Goal: Task Accomplishment & Management: Manage account settings

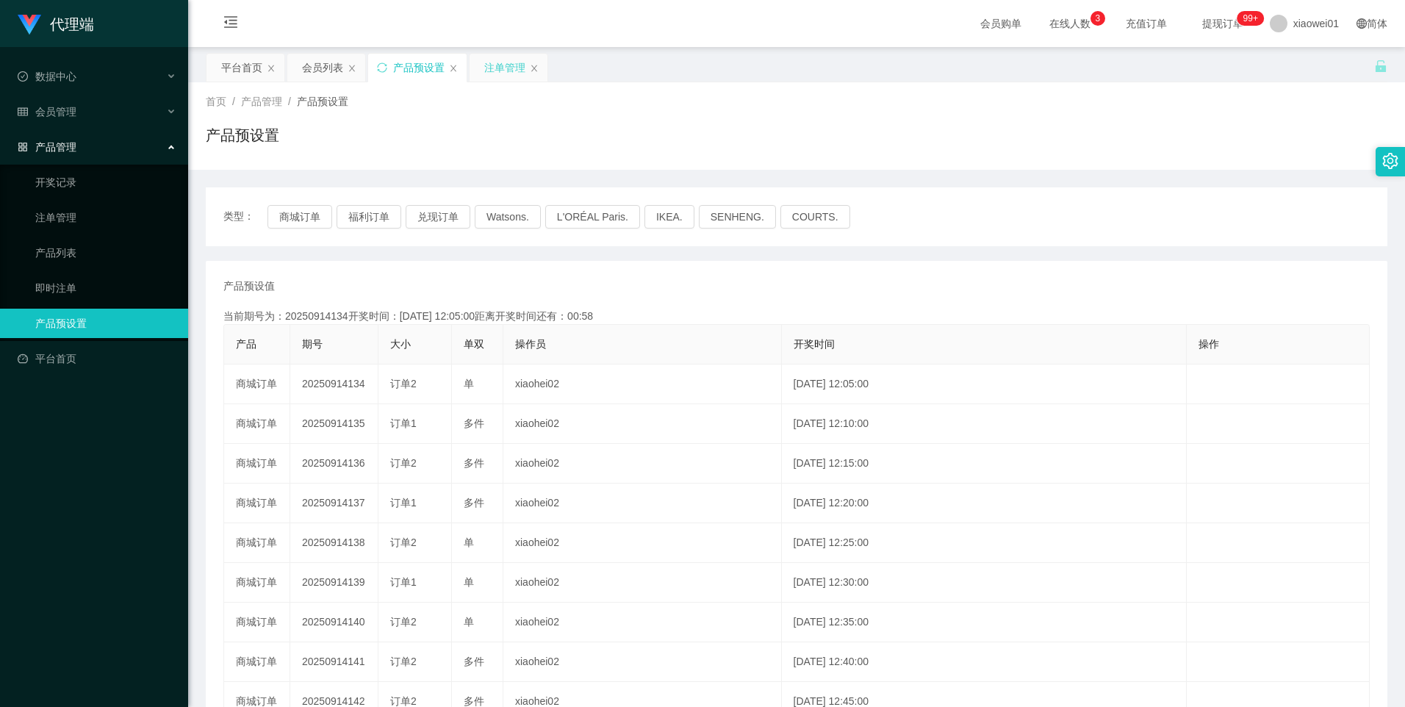
click at [507, 65] on div "注单管理" at bounding box center [504, 68] width 41 height 28
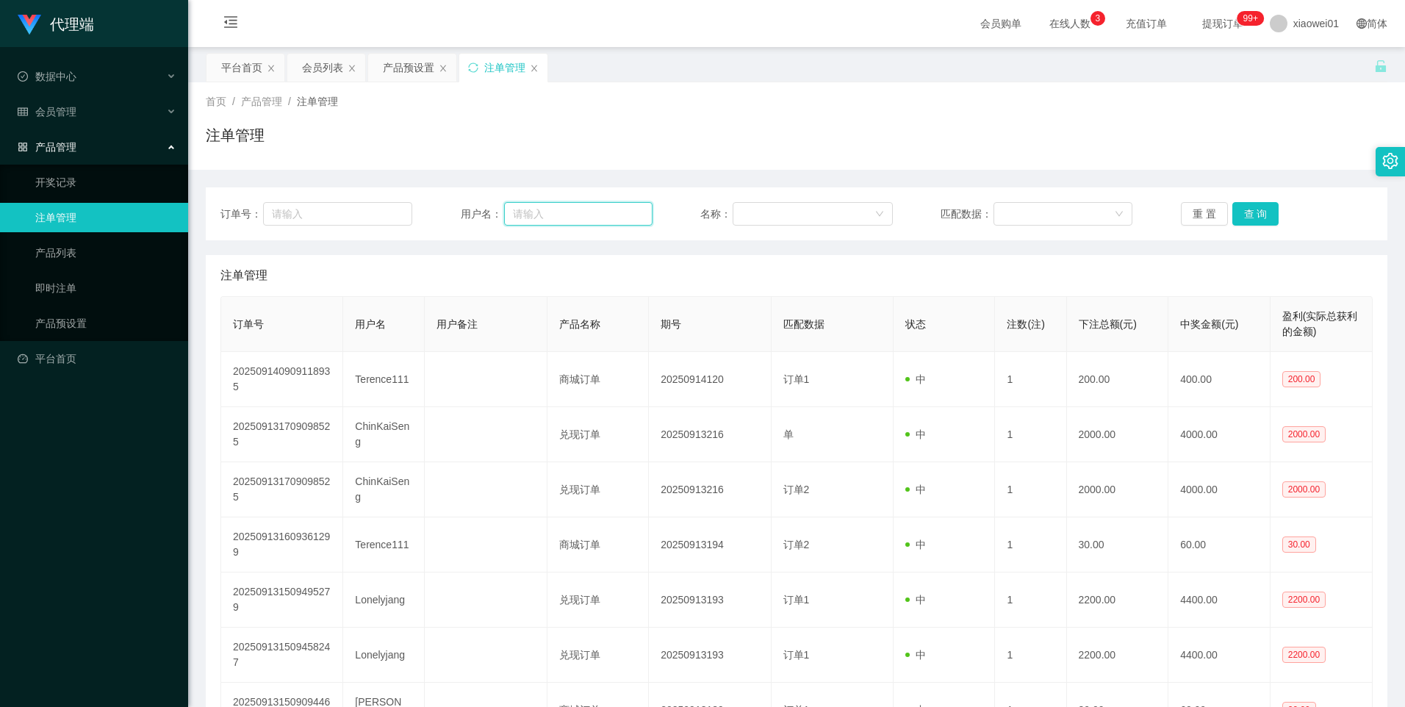
click at [591, 219] on input "text" at bounding box center [578, 214] width 148 height 24
paste input "Alvinkho92"
type input "Alvinkho92"
click at [1249, 214] on button "查 询" at bounding box center [1255, 214] width 47 height 24
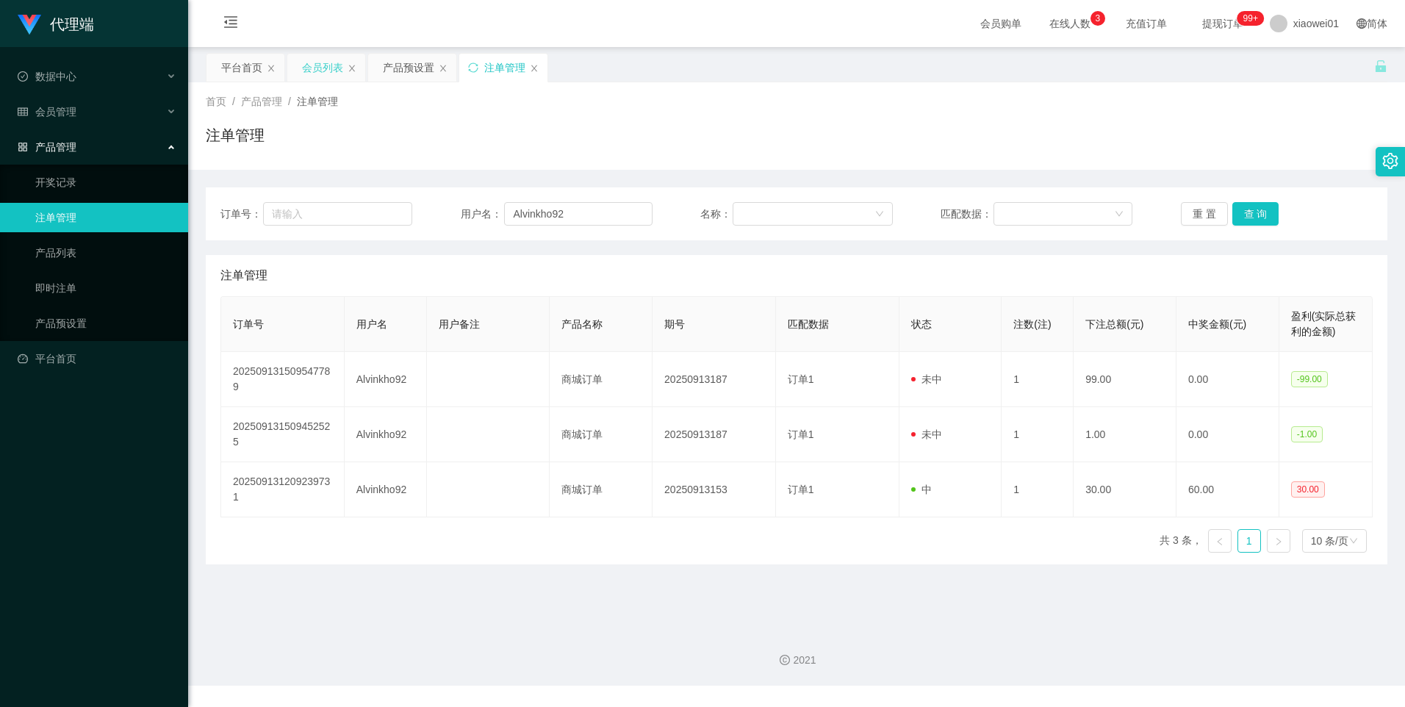
click at [318, 74] on div "会员列表" at bounding box center [322, 68] width 41 height 28
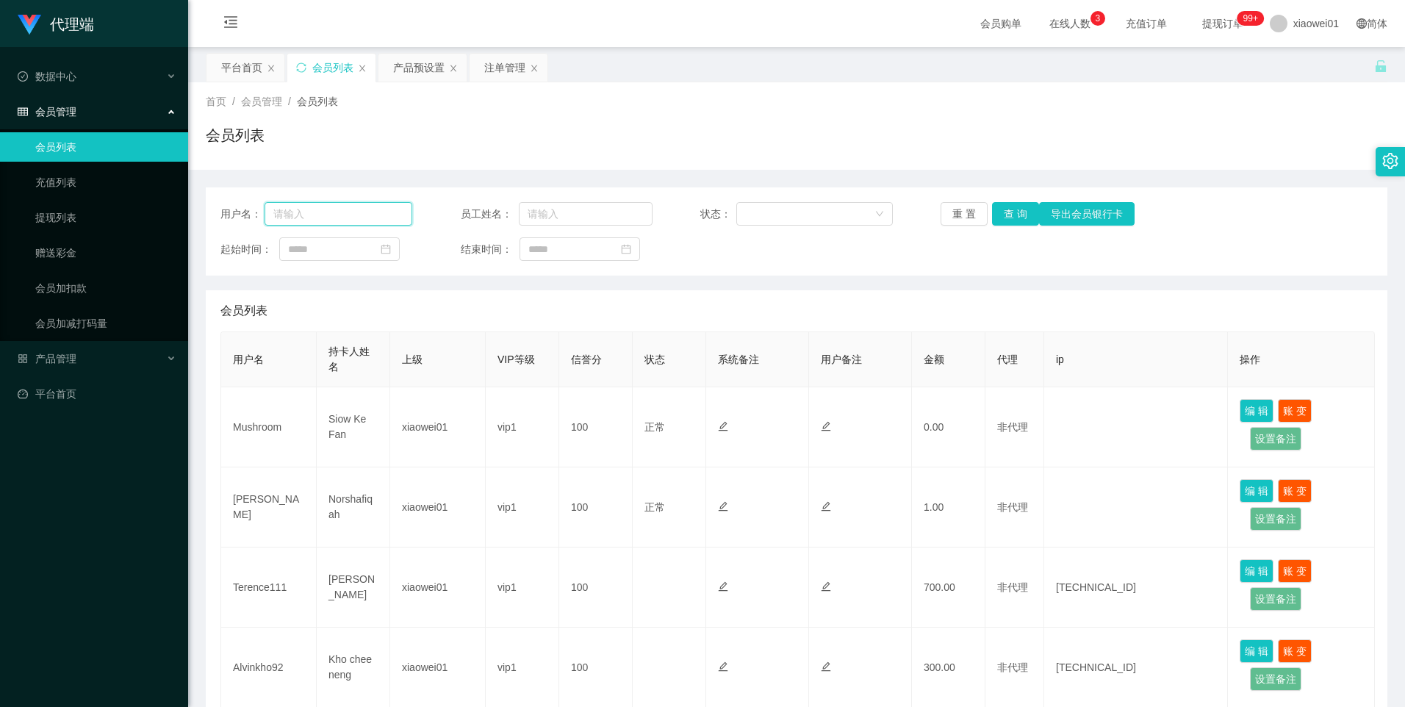
click at [365, 215] on input "text" at bounding box center [339, 214] width 148 height 24
paste input "Alvinkho92"
type input "Alvinkho92"
click at [993, 211] on button "查 询" at bounding box center [1015, 214] width 47 height 24
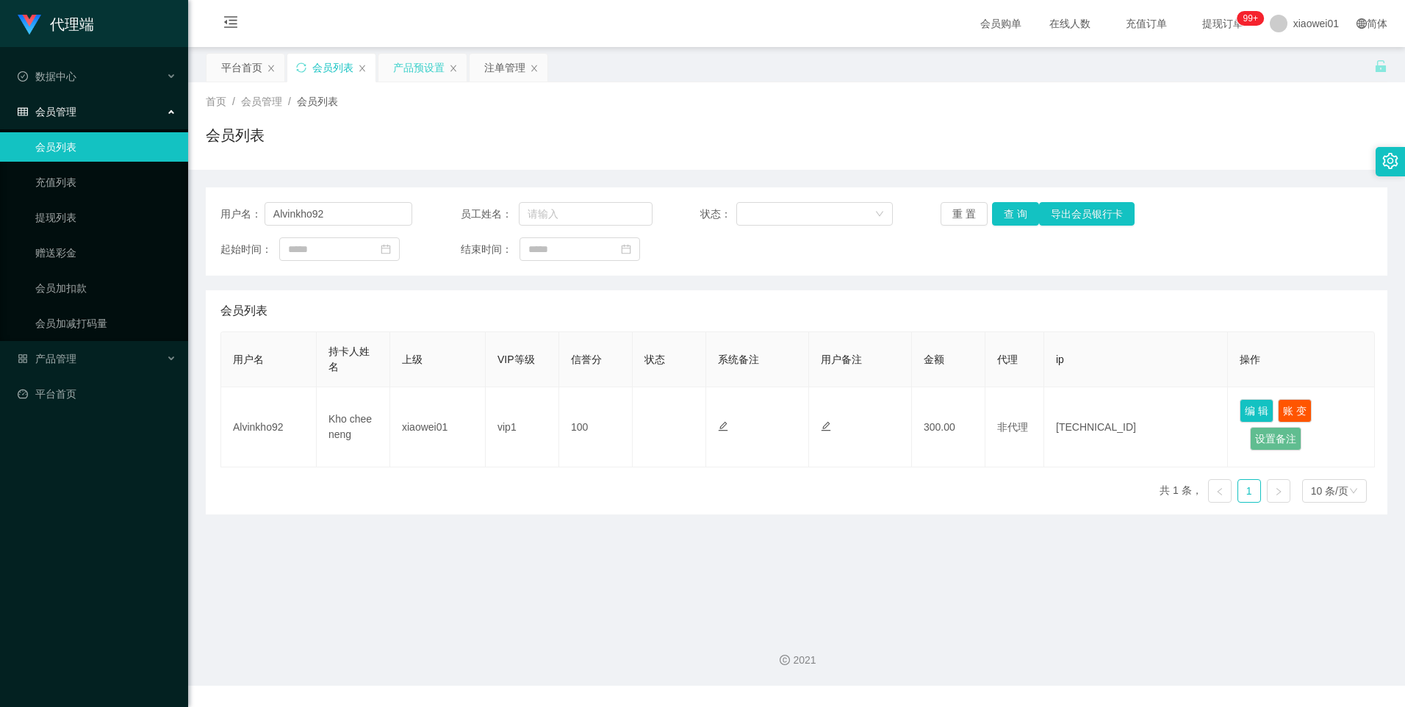
click at [423, 71] on div "产品预设置" at bounding box center [418, 68] width 51 height 28
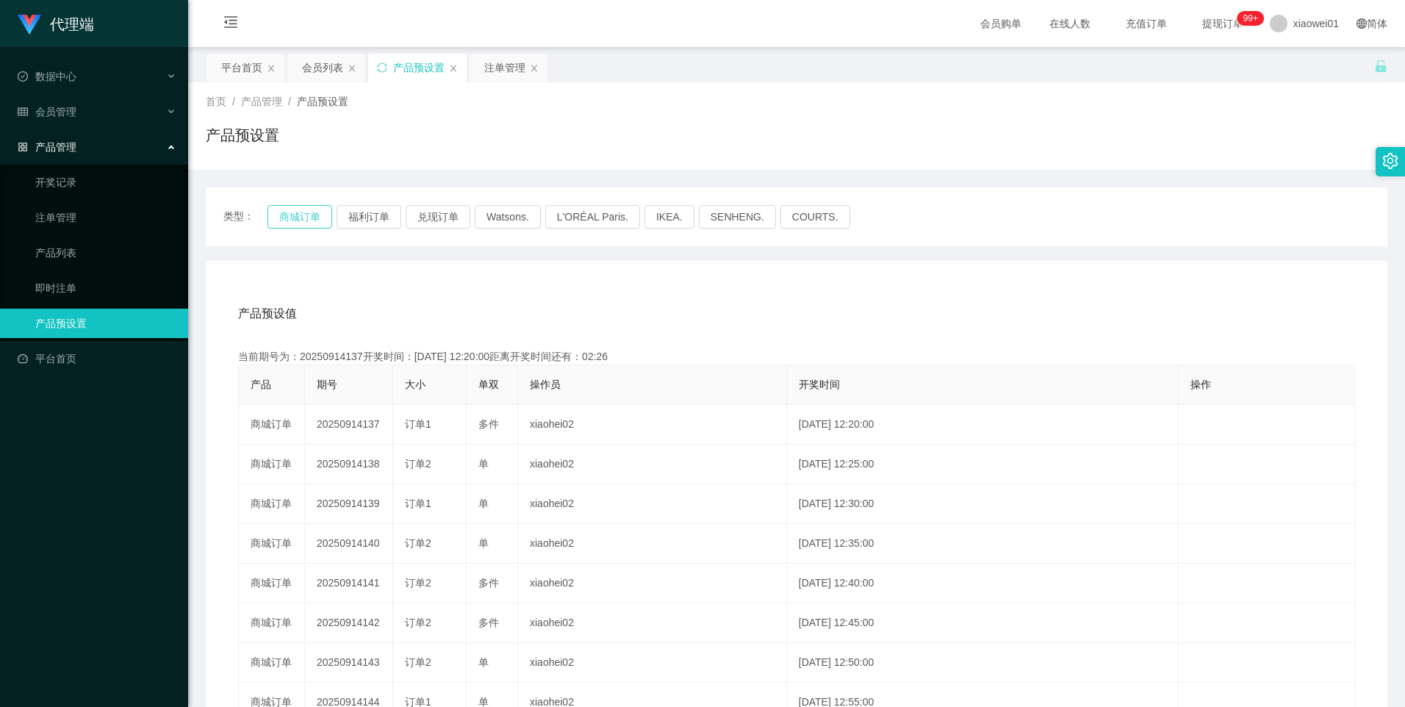
click at [295, 212] on button "商城订单" at bounding box center [299, 217] width 65 height 24
drag, startPoint x: 304, startPoint y: 220, endPoint x: 655, endPoint y: 261, distance: 353.6
click at [304, 220] on button "商城订单" at bounding box center [299, 217] width 65 height 24
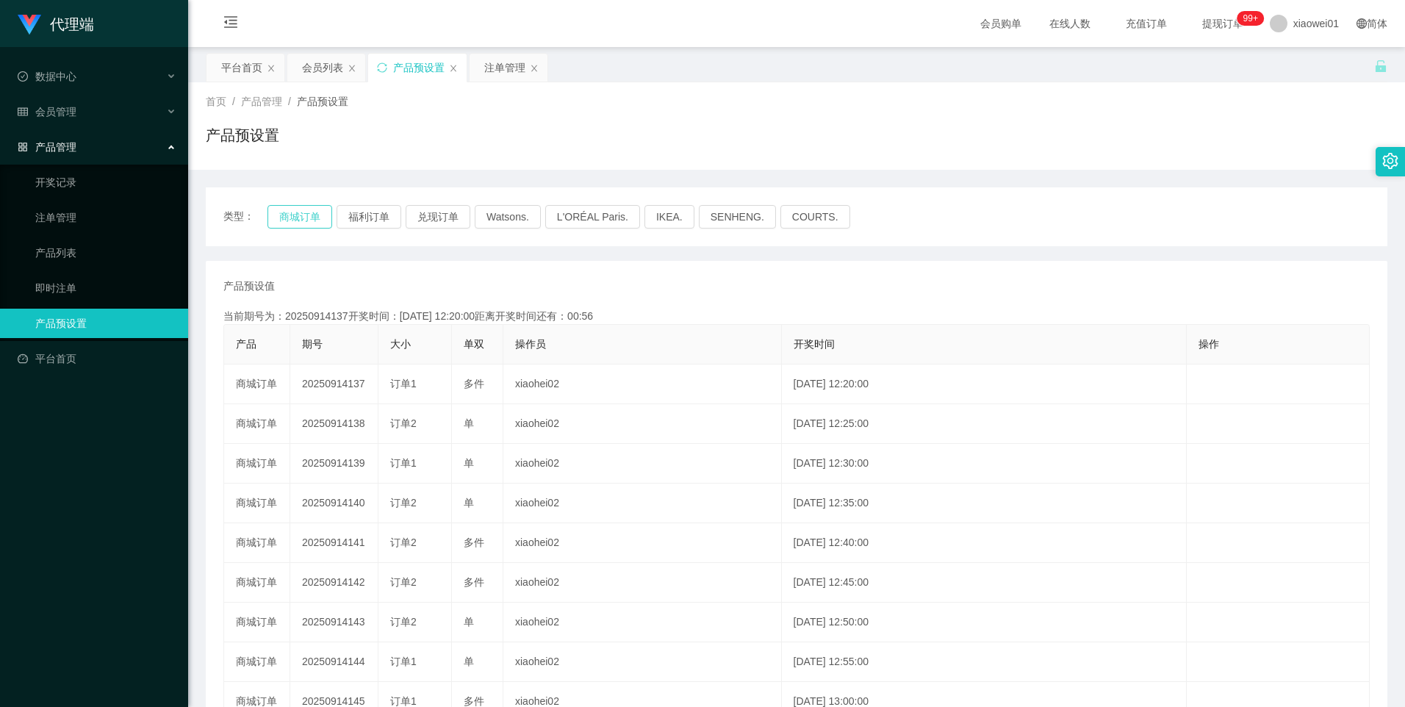
click at [290, 215] on button "商城订单" at bounding box center [299, 217] width 65 height 24
click at [305, 223] on button "商城订单" at bounding box center [299, 217] width 65 height 24
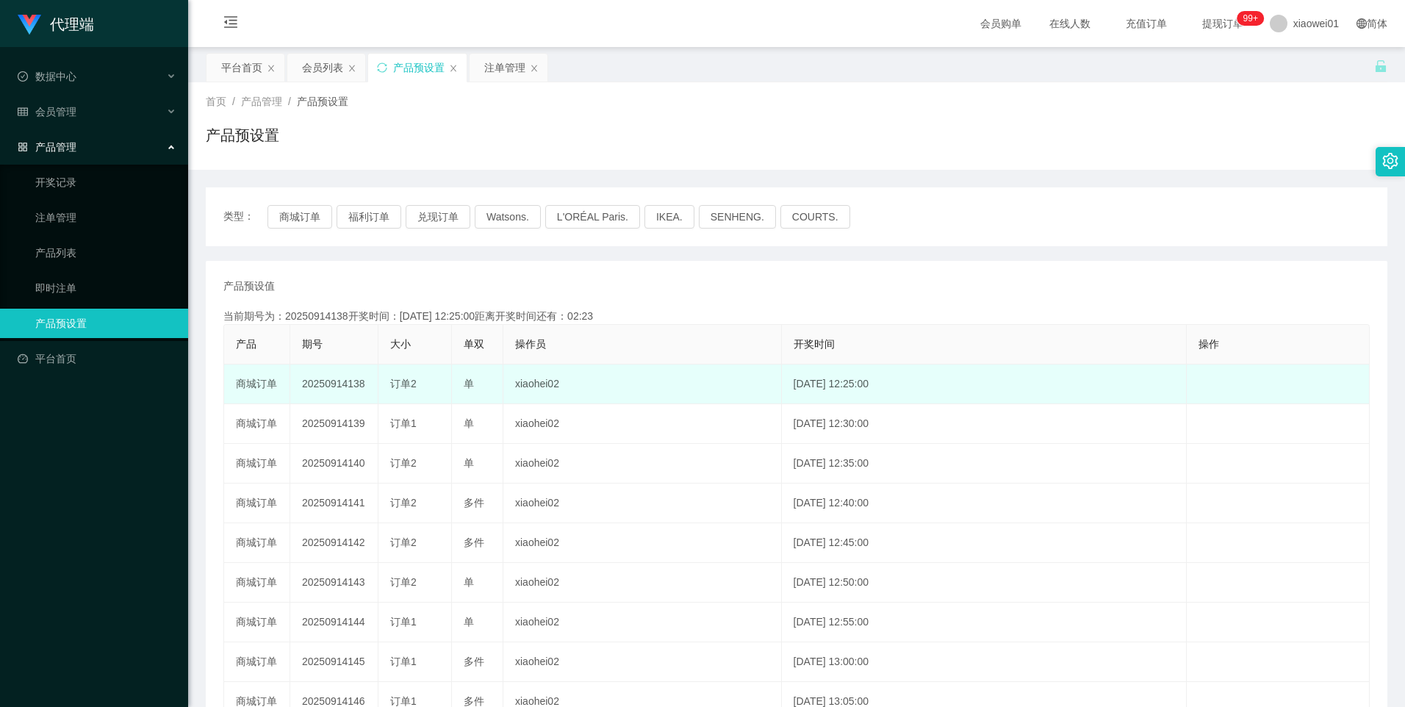
click at [327, 392] on td "20250914138" at bounding box center [334, 384] width 88 height 40
click at [331, 384] on td "20250914138" at bounding box center [334, 384] width 88 height 40
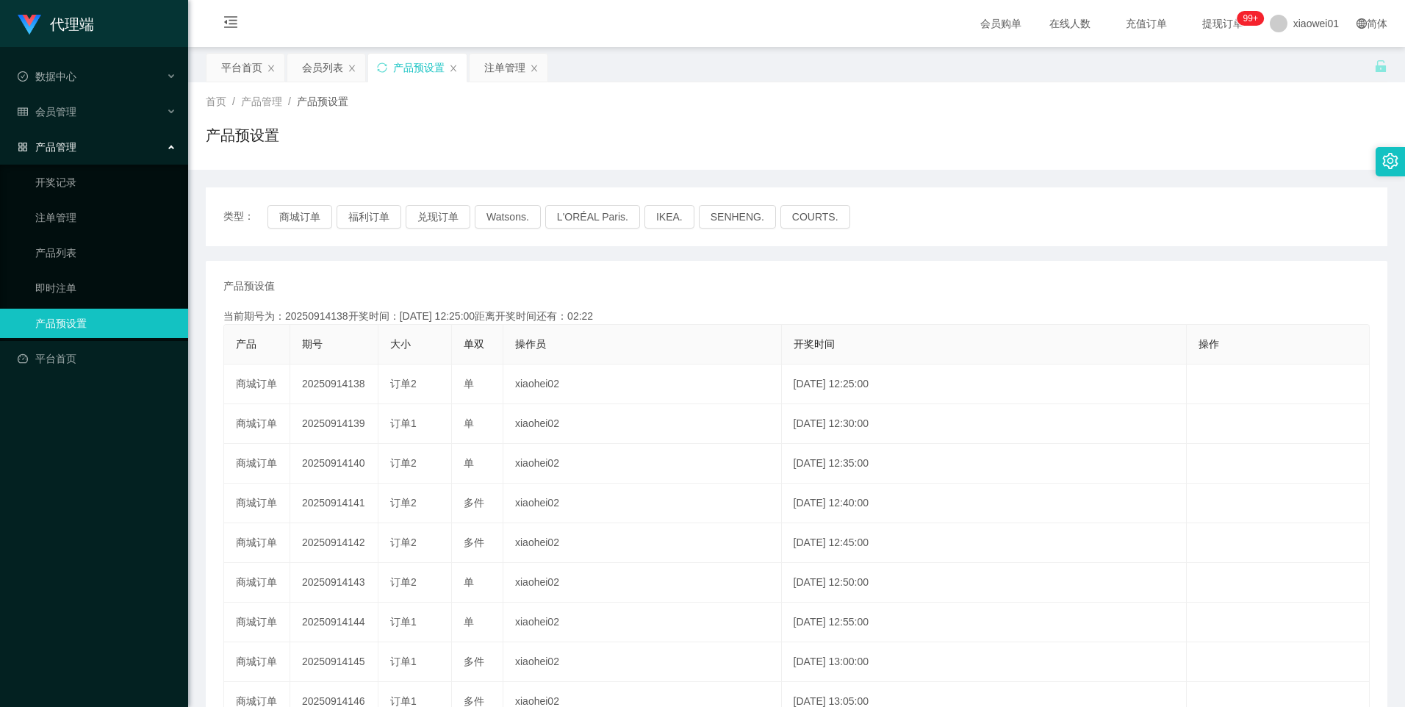
copy td "20250914138"
drag, startPoint x: 489, startPoint y: 67, endPoint x: 543, endPoint y: 204, distance: 146.8
click at [489, 66] on div "注单管理" at bounding box center [504, 68] width 41 height 28
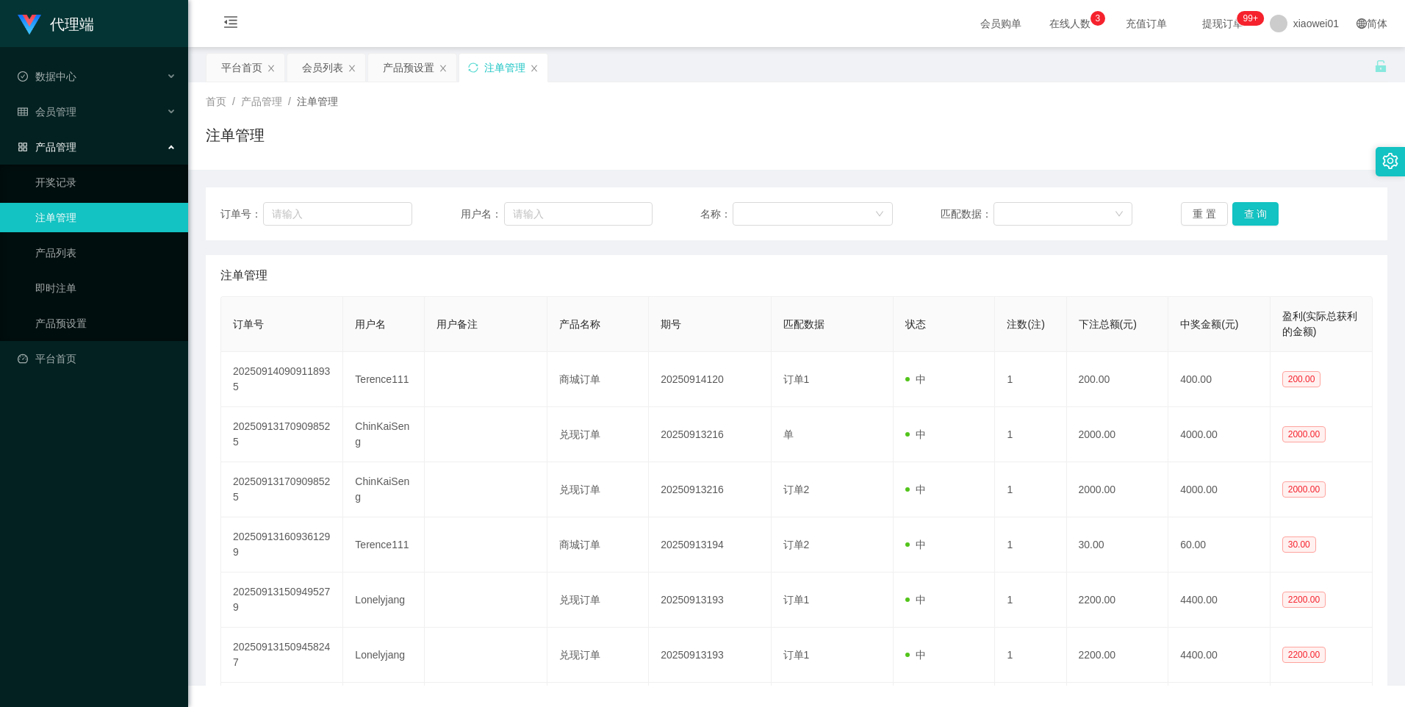
click at [597, 226] on div "订单号： 用户名： 名称： 匹配数据： 重 置 查 询" at bounding box center [797, 213] width 1182 height 53
click at [600, 212] on input "text" at bounding box center [578, 214] width 148 height 24
paste input "Alvinkho92"
type input "Alvinkho92"
click at [1264, 220] on button "查 询" at bounding box center [1255, 214] width 47 height 24
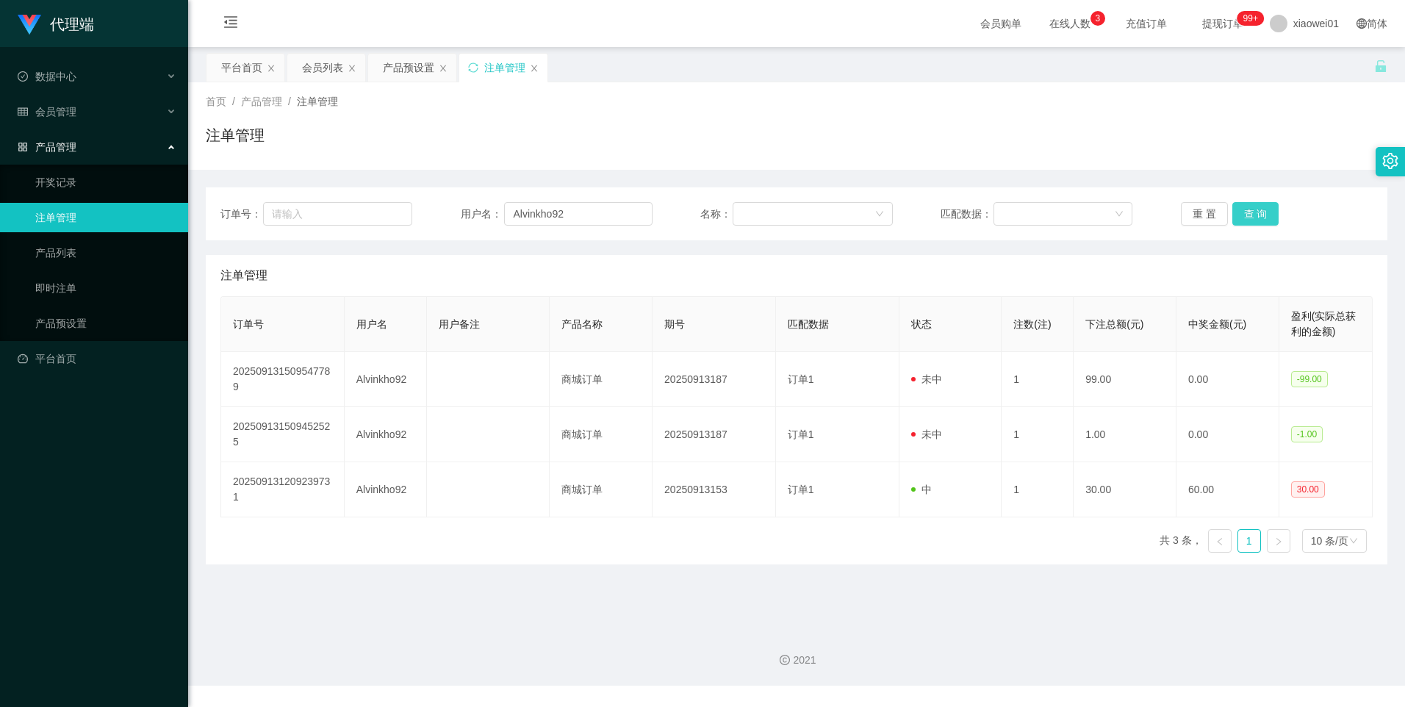
click at [1259, 206] on button "查 询" at bounding box center [1255, 214] width 47 height 24
click at [1253, 214] on button "查 询" at bounding box center [1255, 214] width 47 height 24
drag, startPoint x: 1246, startPoint y: 211, endPoint x: 1254, endPoint y: 204, distance: 9.9
click at [1246, 211] on button "查 询" at bounding box center [1255, 214] width 47 height 24
click at [1259, 217] on button "查 询" at bounding box center [1255, 214] width 47 height 24
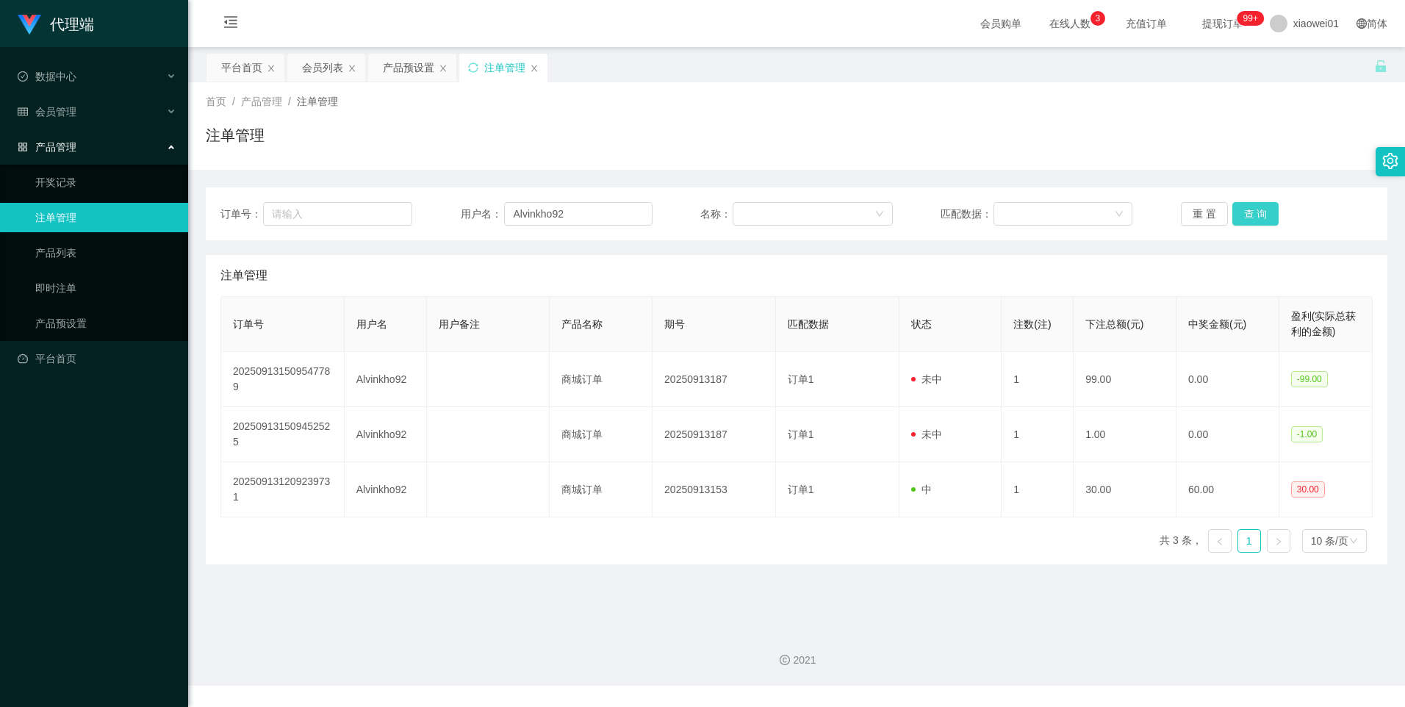
click at [1254, 214] on button "查 询" at bounding box center [1255, 214] width 47 height 24
click at [1238, 212] on button "查 询" at bounding box center [1255, 214] width 47 height 24
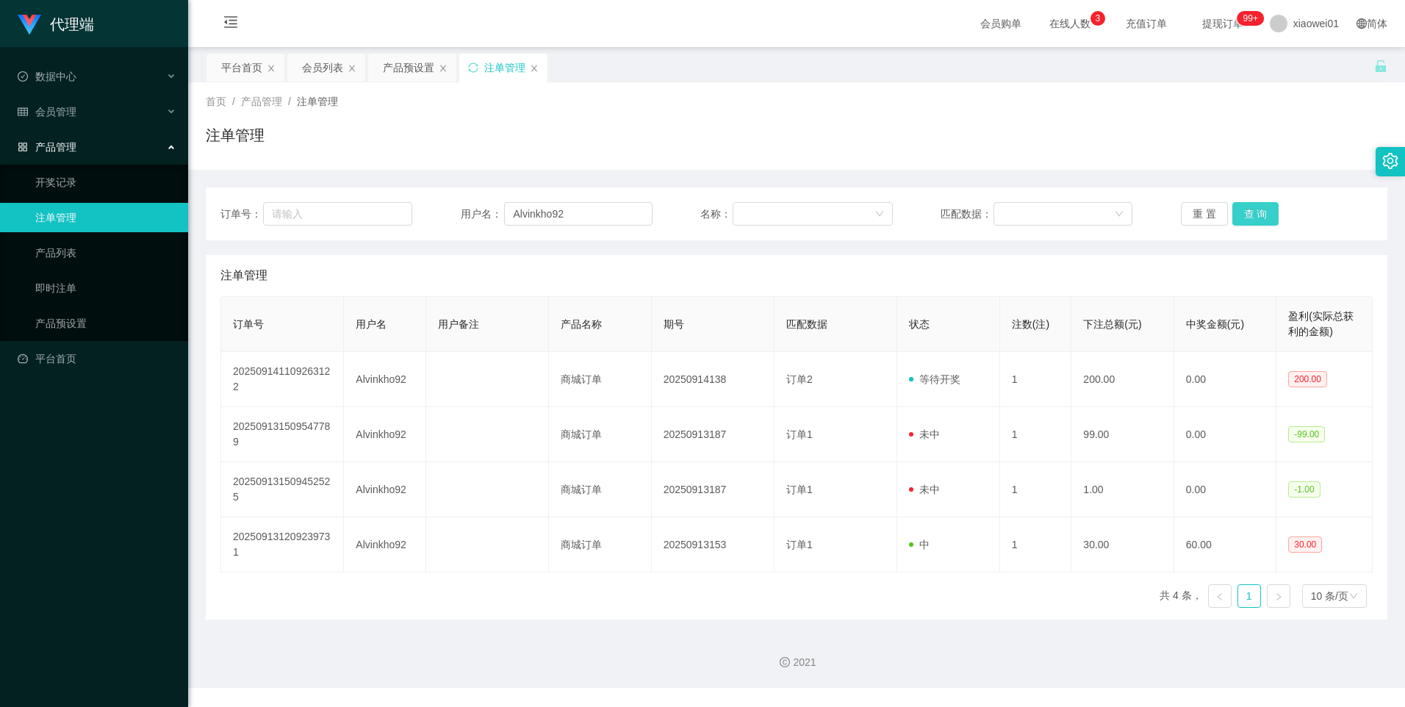
click at [1254, 204] on button "查 询" at bounding box center [1255, 214] width 47 height 24
click at [1252, 219] on button "查 询" at bounding box center [1255, 214] width 47 height 24
click at [1257, 207] on button "查 询" at bounding box center [1255, 214] width 47 height 24
